Goal: Information Seeking & Learning: Learn about a topic

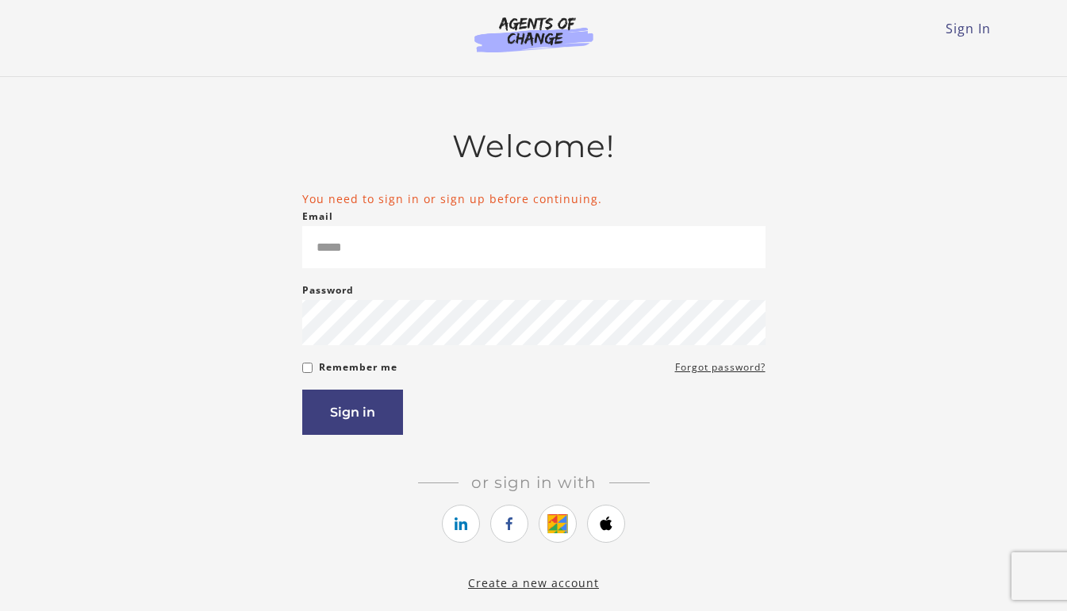
click at [960, 28] on link "Sign In" at bounding box center [968, 28] width 45 height 17
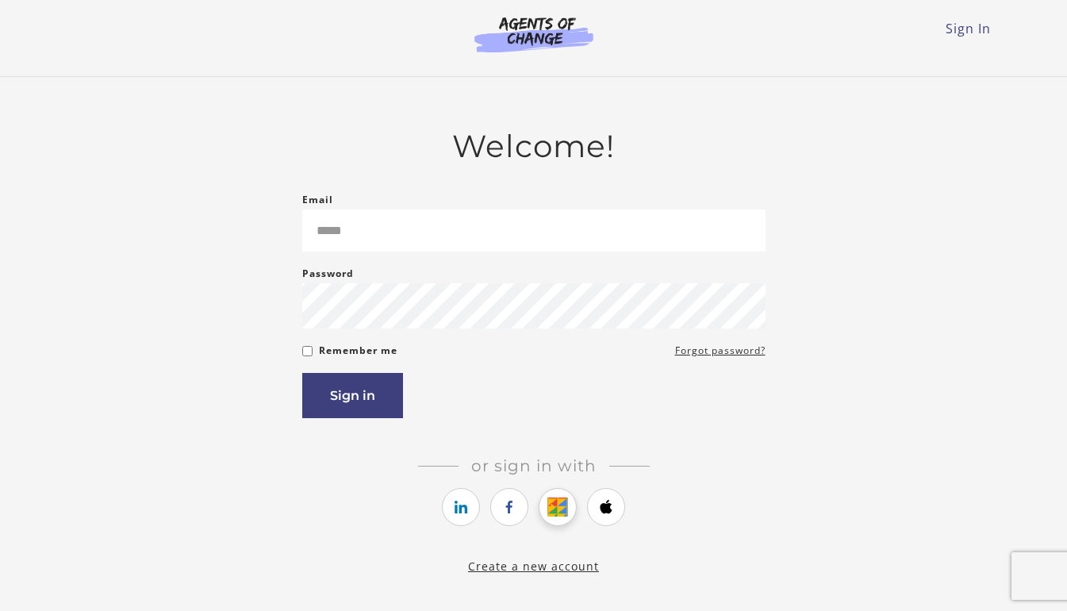
click at [560, 501] on link "https://courses.thinkific.com/users/auth/google?ss%5Breferral%5D=&ss%5Buser_ret…" at bounding box center [558, 507] width 38 height 38
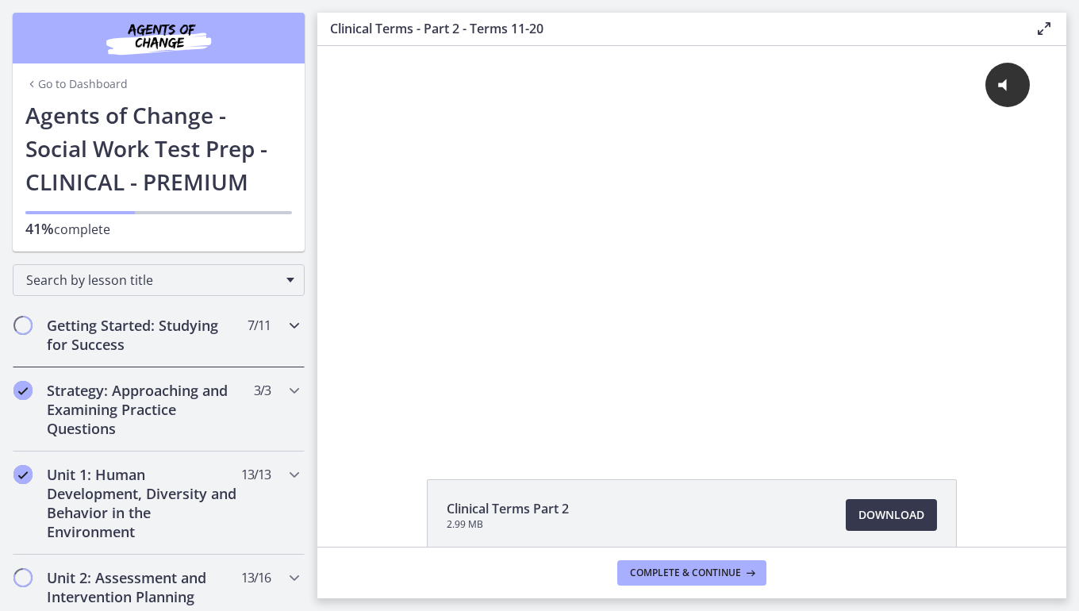
click at [285, 323] on icon "Chapters" at bounding box center [294, 325] width 19 height 19
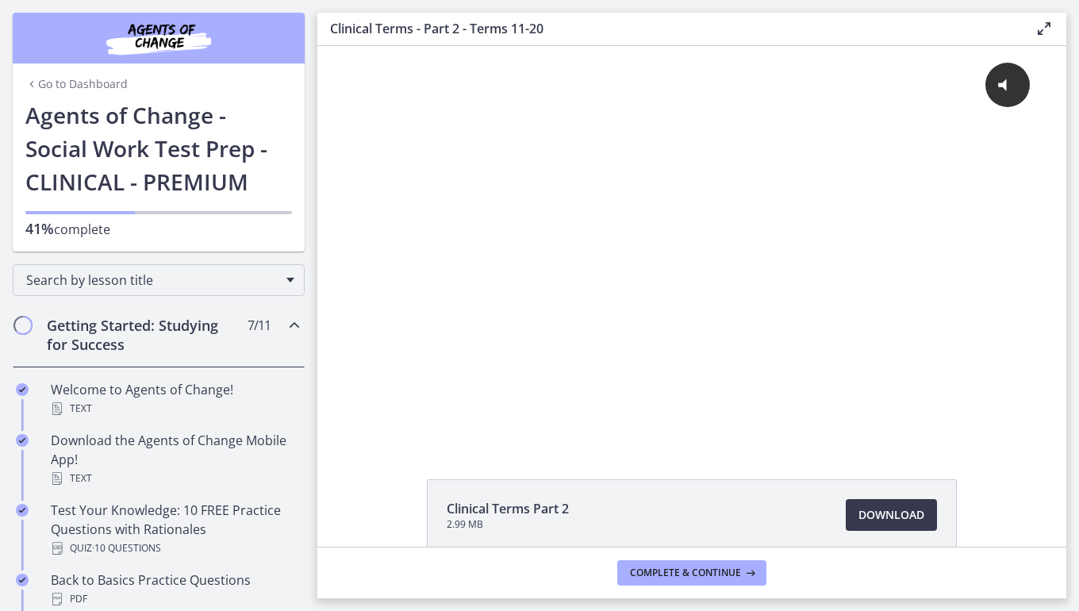
click at [285, 323] on icon "Chapters" at bounding box center [294, 325] width 19 height 19
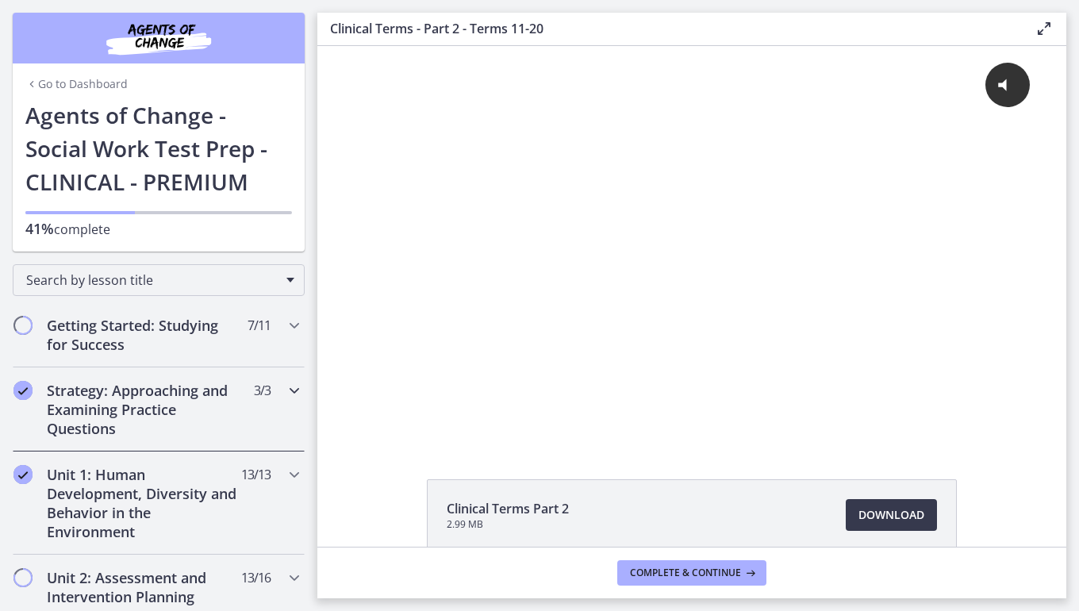
click at [285, 385] on icon "Chapters" at bounding box center [294, 390] width 19 height 19
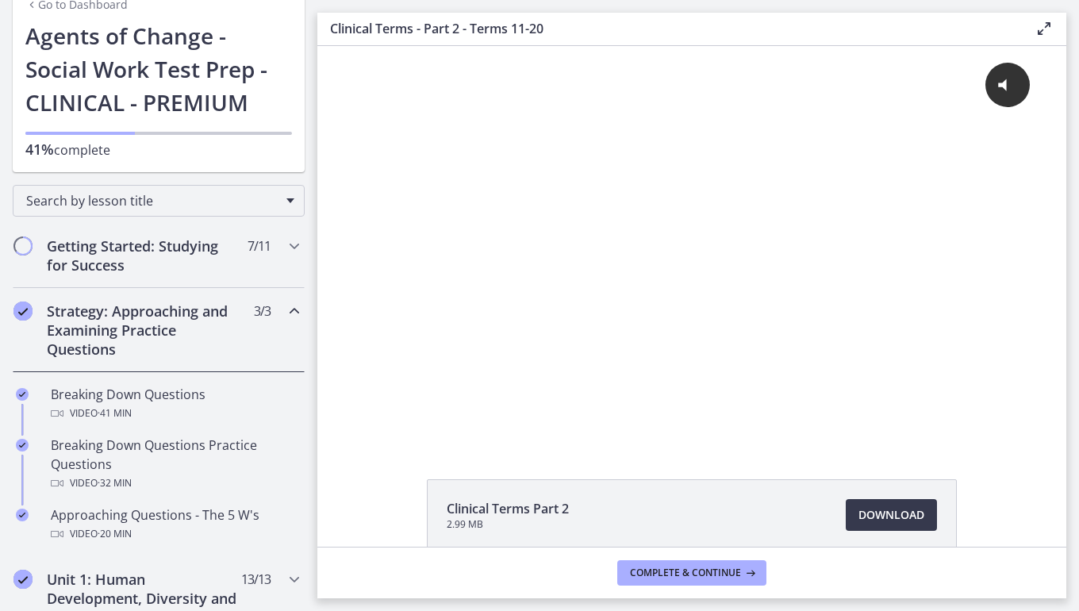
scroll to position [159, 0]
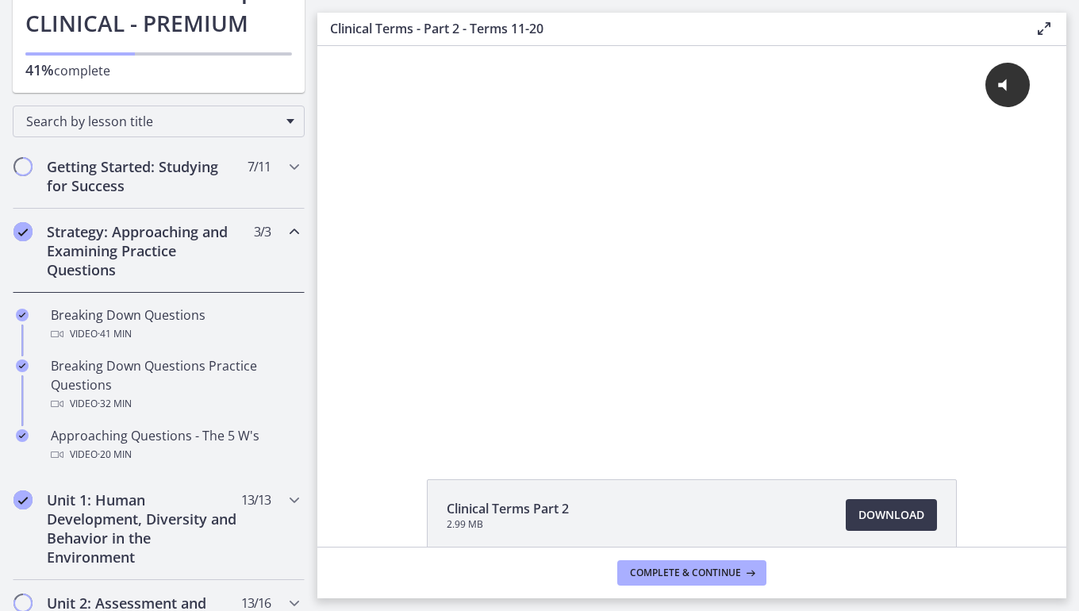
click at [285, 226] on icon "Chapters" at bounding box center [294, 231] width 19 height 19
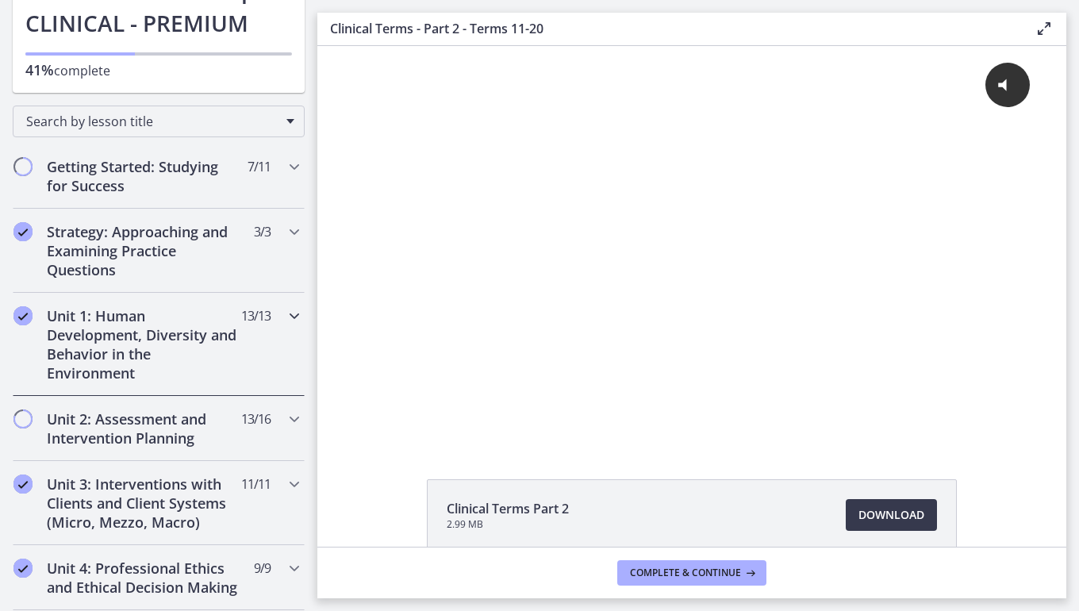
click at [285, 325] on div "Unit 1: Human Development, Diversity and Behavior in the Environment 13 / 13 Co…" at bounding box center [159, 344] width 292 height 103
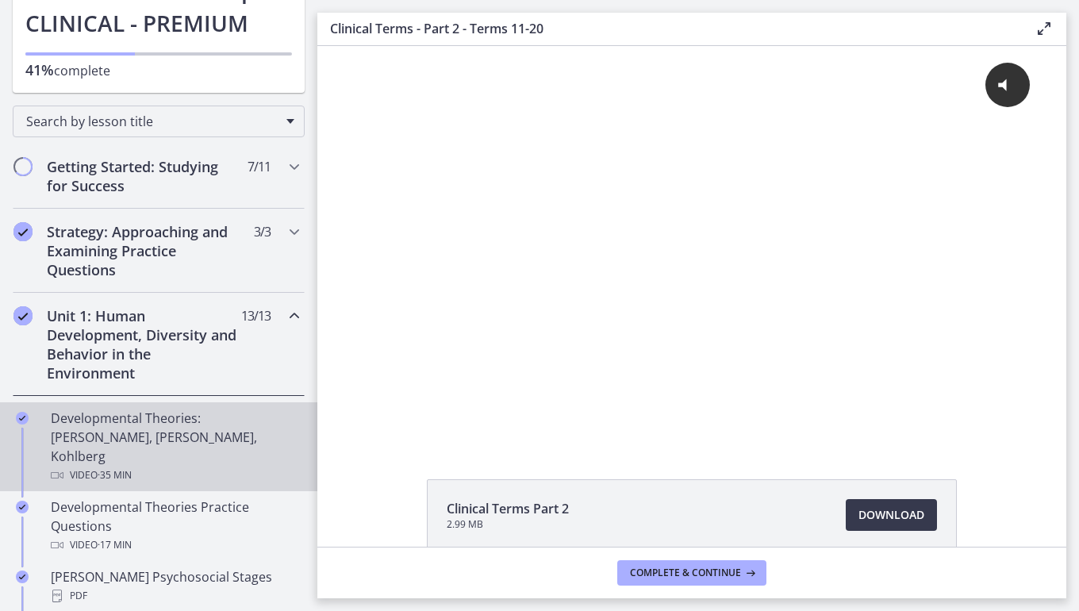
click at [186, 426] on div "Developmental Theories: [PERSON_NAME], [PERSON_NAME], Kohlberg Video · 35 min" at bounding box center [175, 447] width 248 height 76
